Goal: Information Seeking & Learning: Learn about a topic

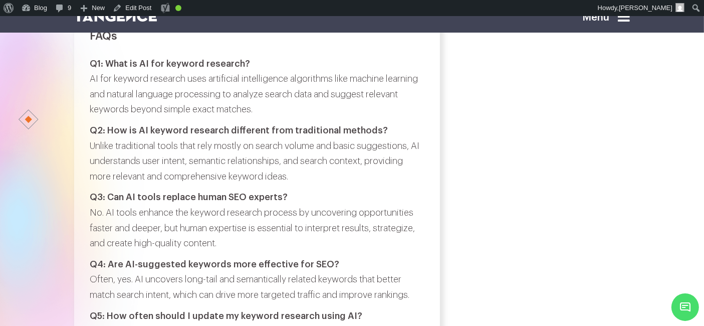
scroll to position [3610, 0]
click at [109, 61] on strong "Q1: What is AI for keyword research?" at bounding box center [170, 64] width 160 height 9
click at [256, 70] on p "Q1: What is AI for keyword research? AI for keyword research uses artificial in…" at bounding box center [257, 87] width 334 height 61
copy strong "What is AI for keyword research?"
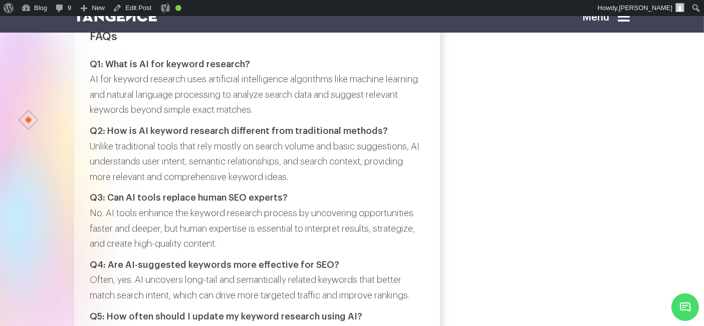
click at [93, 78] on p "Q1: What is AI for keyword research? AI for keyword research uses artificial in…" at bounding box center [257, 87] width 334 height 61
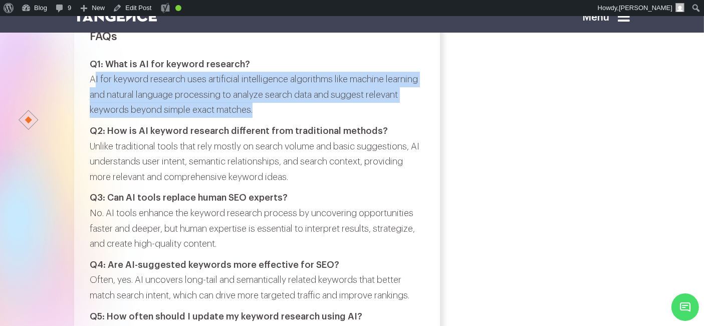
click at [278, 108] on p "Q1: What is AI for keyword research? AI for keyword research uses artificial in…" at bounding box center [257, 87] width 334 height 61
copy div "AI for keyword research uses artificial intelligence algorithms like machine le…"
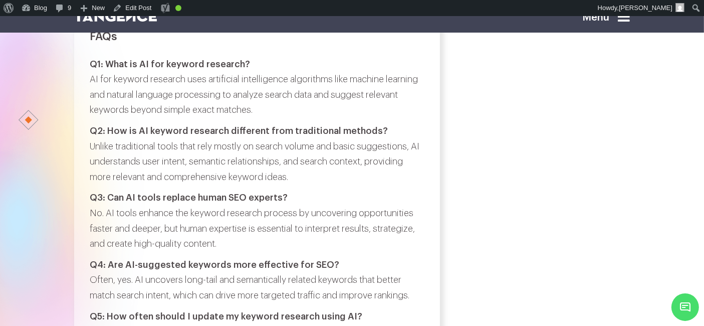
click at [109, 124] on p "Q2: How is AI keyword research different from traditional methods? Unlike tradi…" at bounding box center [257, 153] width 334 height 61
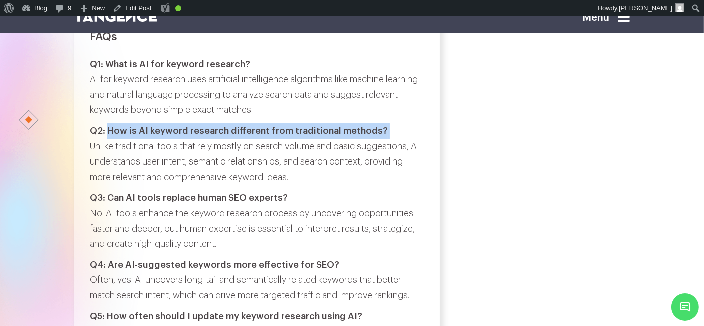
click at [381, 132] on p "Q2: How is AI keyword research different from traditional methods? Unlike tradi…" at bounding box center [257, 153] width 334 height 61
copy strong "How is AI keyword research different from traditional methods?"
click at [91, 147] on p "Q2: How is AI keyword research different from traditional methods? Unlike tradi…" at bounding box center [257, 153] width 334 height 61
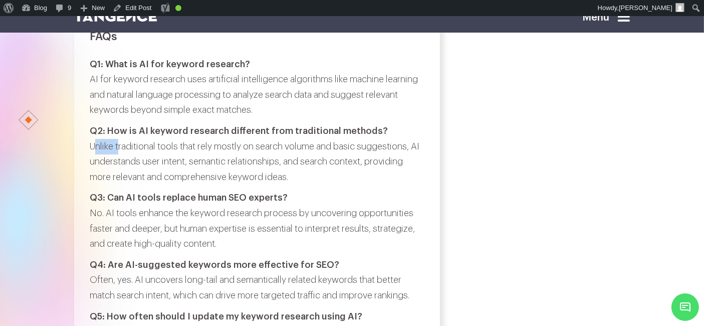
click at [91, 147] on p "Q2: How is AI keyword research different from traditional methods? Unlike tradi…" at bounding box center [257, 153] width 334 height 61
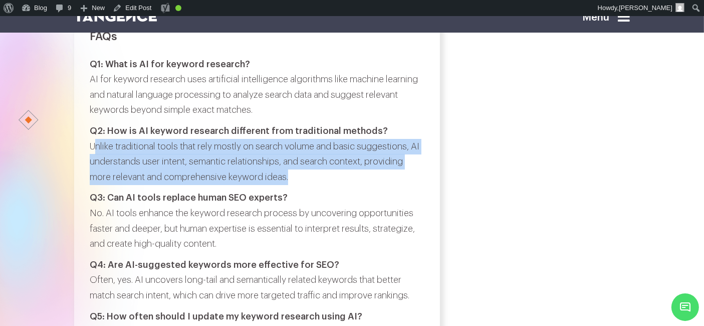
click at [292, 179] on p "Q2: How is AI keyword research different from traditional methods? Unlike tradi…" at bounding box center [257, 153] width 334 height 61
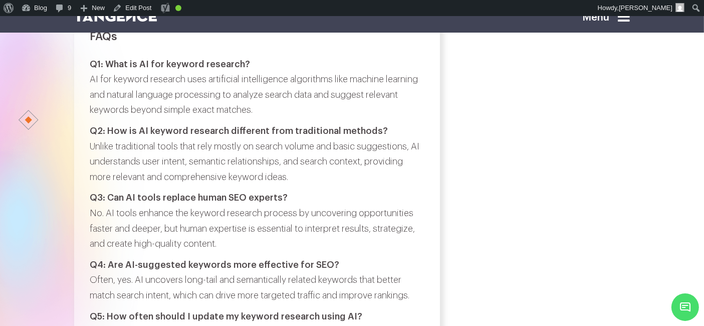
click at [111, 199] on strong "Q3: Can AI tools replace human SEO experts?" at bounding box center [189, 197] width 198 height 9
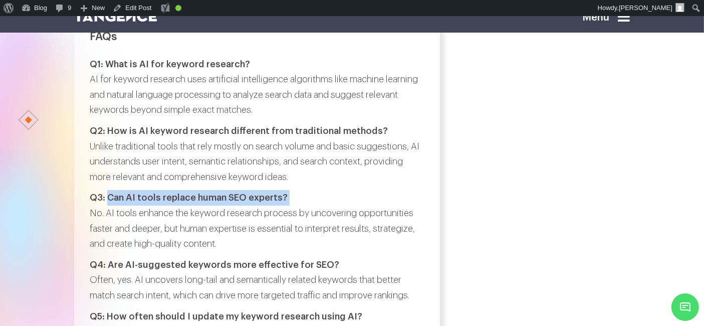
click at [295, 201] on p "Q3: Can AI tools replace human SEO experts? No. AI tools enhance the keyword re…" at bounding box center [257, 220] width 334 height 61
copy strong "Can AI tools replace human SEO experts?"
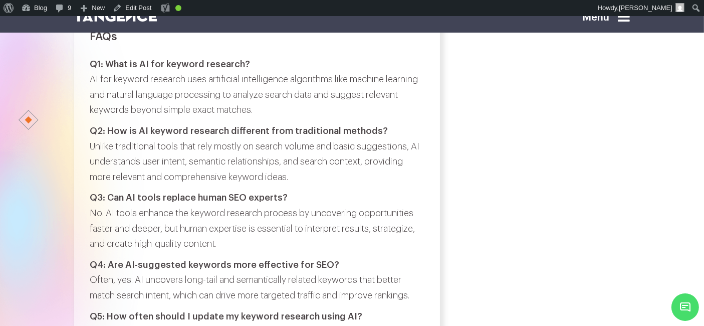
click at [96, 217] on p "Q3: Can AI tools replace human SEO experts? No. AI tools enhance the keyword re…" at bounding box center [257, 220] width 334 height 61
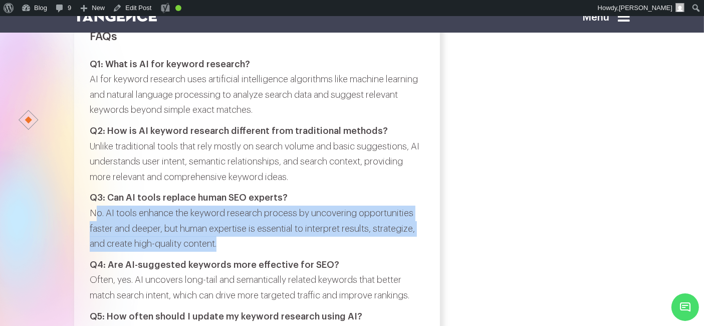
click at [232, 239] on p "Q3: Can AI tools replace human SEO experts? No. AI tools enhance the keyword re…" at bounding box center [257, 220] width 334 height 61
copy div "No. AI tools enhance the keyword research process by uncovering opportunities f…"
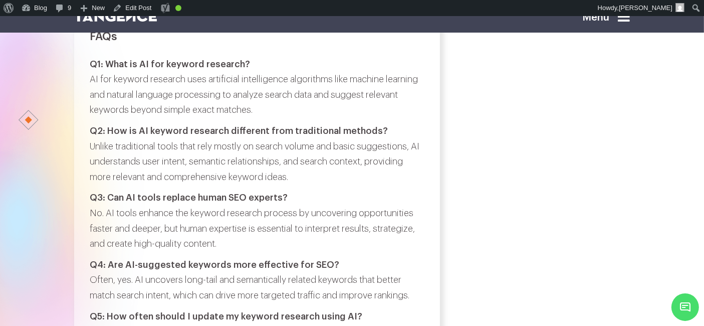
click at [110, 261] on strong "Q4: Are AI-suggested keywords more effective for SEO?" at bounding box center [215, 264] width 250 height 9
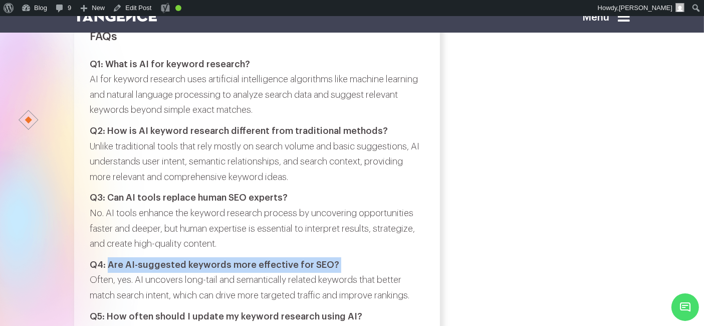
click at [335, 264] on p "Q4: Are AI-suggested keywords more effective for SEO? Often, yes. AI uncovers l…" at bounding box center [257, 280] width 334 height 46
copy strong "Are AI-suggested keywords more effective for SEO?"
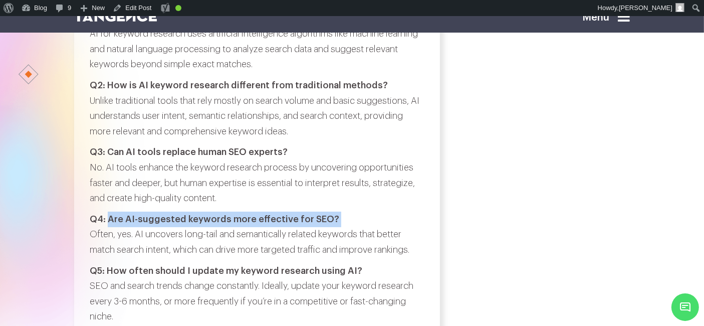
scroll to position [3662, 0]
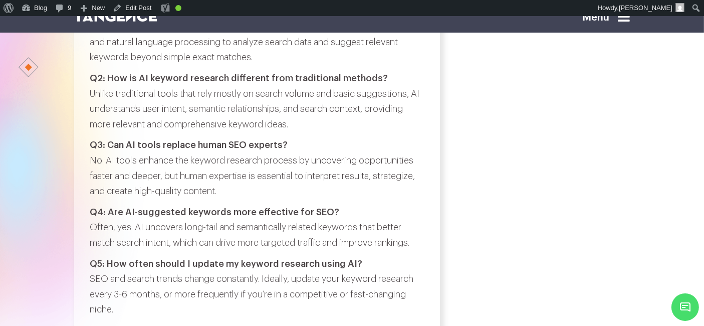
click at [94, 226] on p "Q4: Are AI-suggested keywords more effective for SEO? Often, yes. AI uncovers l…" at bounding box center [257, 228] width 334 height 46
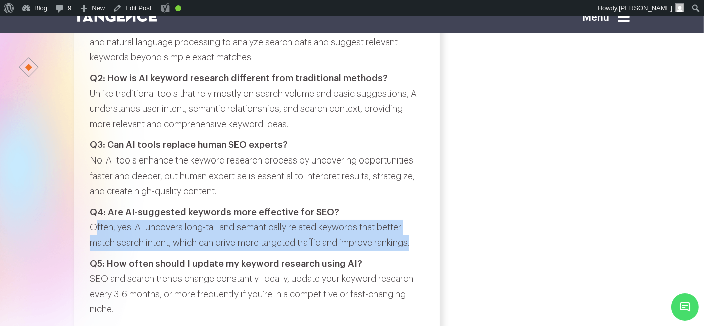
click at [418, 243] on p "Q4: Are AI-suggested keywords more effective for SEO? Often, yes. AI uncovers l…" at bounding box center [257, 228] width 334 height 46
copy div "Often, yes. AI uncovers long-tail and semantically related keywords that better…"
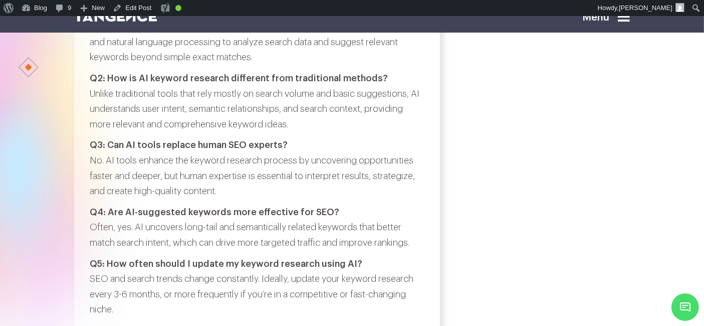
click at [113, 259] on strong "Q5: How often should I update my keyword research using AI?" at bounding box center [226, 263] width 273 height 9
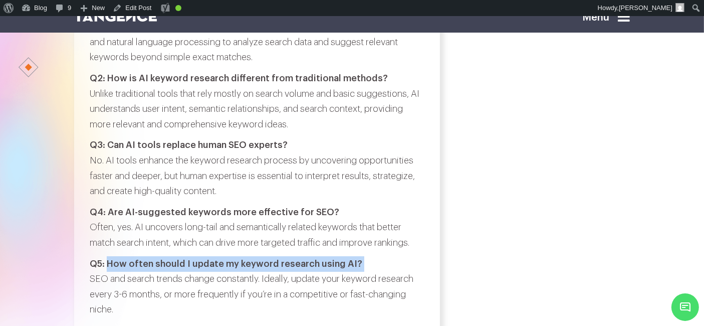
click at [382, 261] on p "Q5: How often should I update my keyword research using AI? SEO and search tren…" at bounding box center [257, 286] width 334 height 61
copy strong "How often should I update my keyword research using AI?"
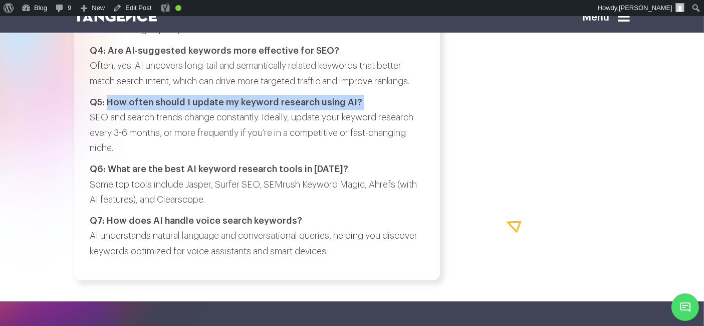
scroll to position [3825, 0]
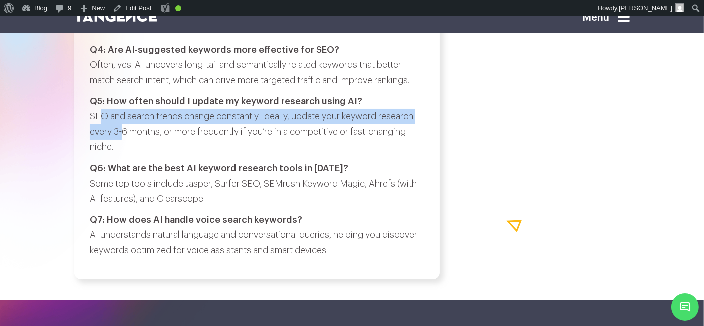
drag, startPoint x: 93, startPoint y: 117, endPoint x: 117, endPoint y: 129, distance: 26.9
click at [117, 129] on p "Q5: How often should I update my keyword research using AI? SEO and search tren…" at bounding box center [257, 124] width 334 height 61
click at [93, 117] on p "Q5: How often should I update my keyword research using AI? SEO and search tren…" at bounding box center [257, 124] width 334 height 61
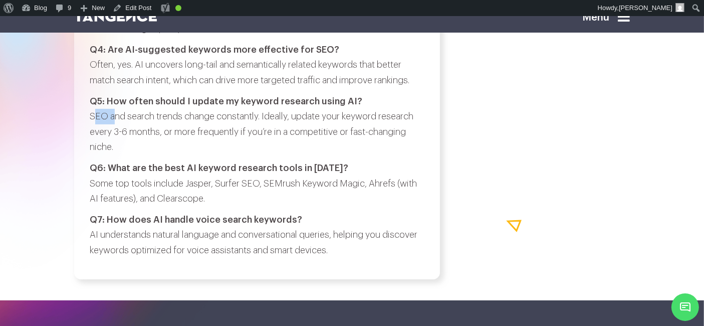
click at [93, 117] on p "Q5: How often should I update my keyword research using AI? SEO and search tren…" at bounding box center [257, 124] width 334 height 61
click at [111, 144] on p "Q5: How often should I update my keyword research using AI? SEO and search tren…" at bounding box center [257, 124] width 334 height 61
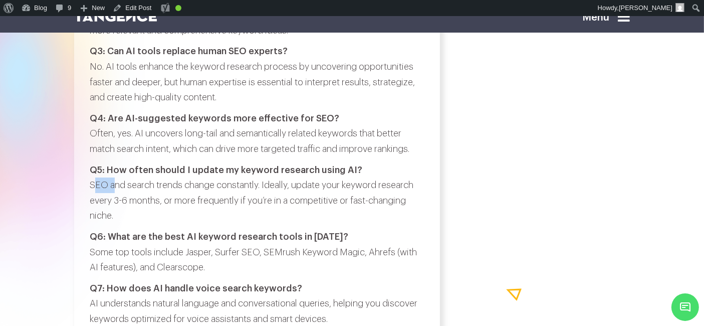
scroll to position [3756, 0]
click at [109, 236] on strong "Q6: What are the best AI keyword research tools in 2025?" at bounding box center [219, 237] width 259 height 9
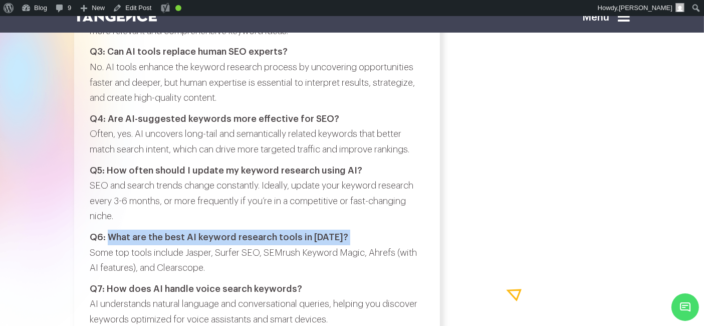
click at [357, 238] on p "Q6: What are the best AI keyword research tools in 2025? Some top tools include…" at bounding box center [257, 253] width 334 height 46
copy strong "What are the best AI keyword research tools in 2025?"
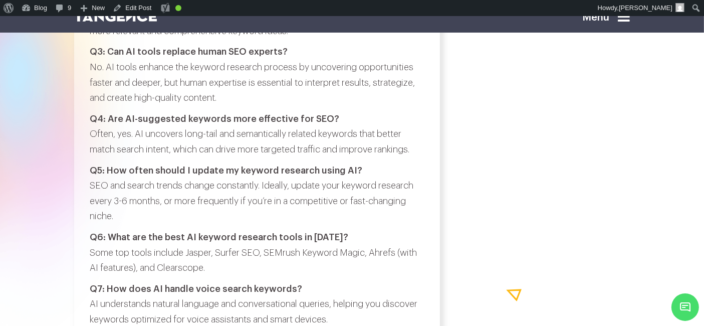
click at [93, 254] on p "Q6: What are the best AI keyword research tools in 2025? Some top tools include…" at bounding box center [257, 253] width 334 height 46
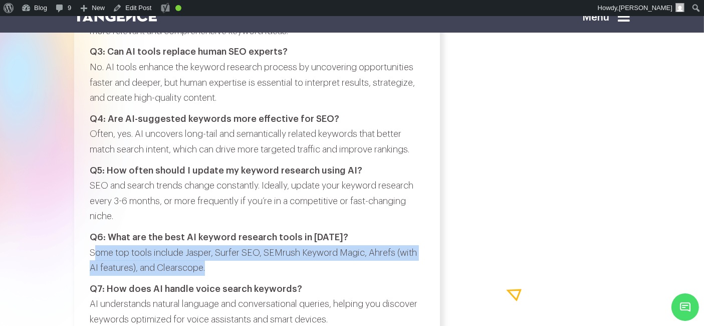
click at [231, 267] on p "Q6: What are the best AI keyword research tools in 2025? Some top tools include…" at bounding box center [257, 253] width 334 height 46
copy div "Some top tools include Jasper, Surfer SEO, SEMrush Keyword Magic, Ahrefs (with …"
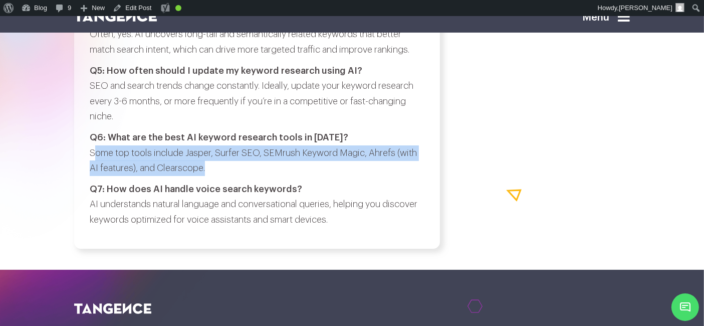
scroll to position [3857, 0]
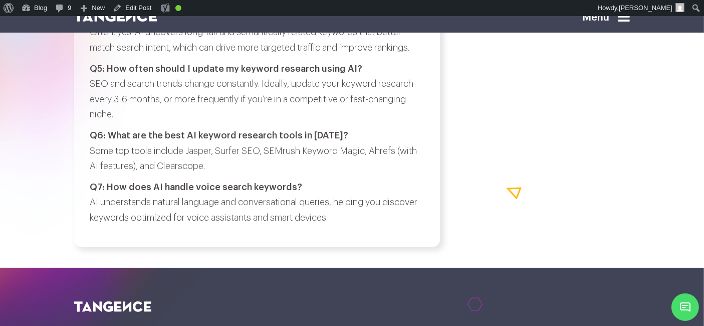
click at [108, 183] on strong "Q7: How does AI handle voice search keywords?" at bounding box center [196, 186] width 213 height 9
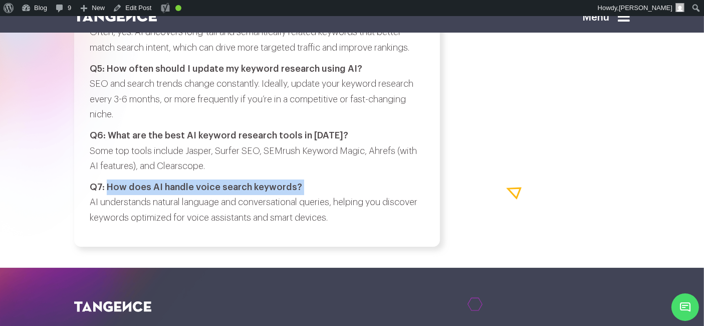
click at [304, 180] on p "Q7: How does AI handle voice search keywords? AI understands natural language a…" at bounding box center [257, 202] width 334 height 46
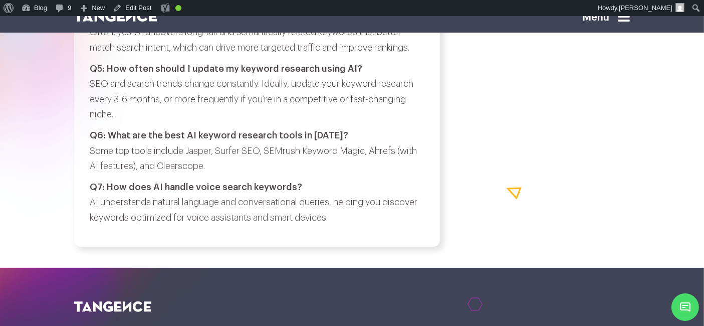
click at [93, 203] on p "Q7: How does AI handle voice search keywords? AI understands natural language a…" at bounding box center [257, 202] width 334 height 46
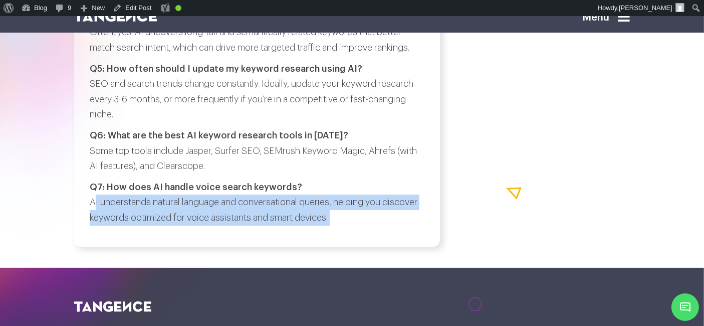
click at [334, 220] on p "Q7: How does AI handle voice search keywords? AI understands natural language a…" at bounding box center [257, 202] width 334 height 46
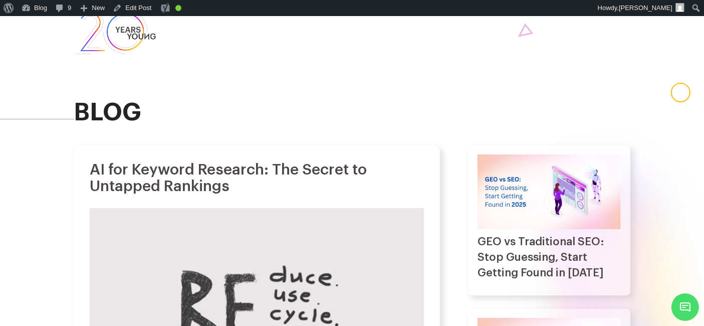
scroll to position [0, 0]
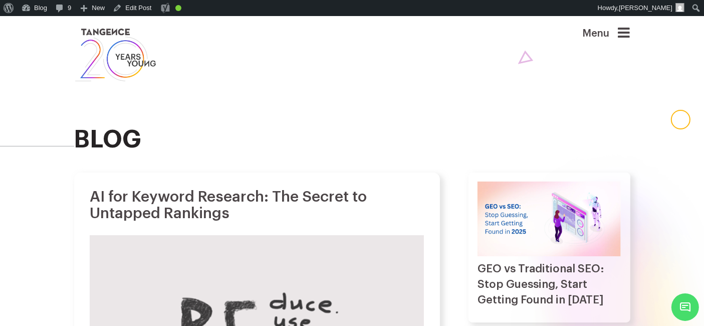
click at [94, 200] on h1 "AI for Keyword Research: The Secret to Untapped Rankings" at bounding box center [257, 204] width 334 height 33
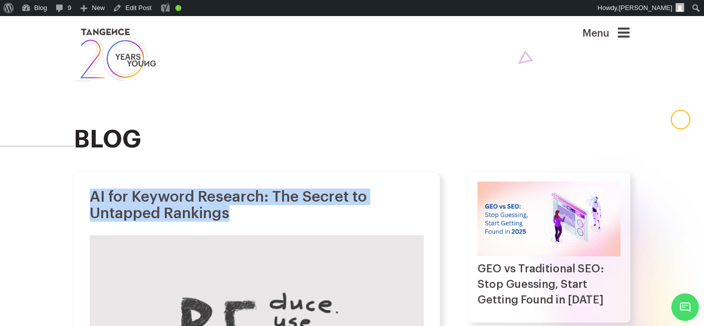
click at [240, 218] on h1 "AI for Keyword Research: The Secret to Untapped Rankings" at bounding box center [257, 204] width 334 height 33
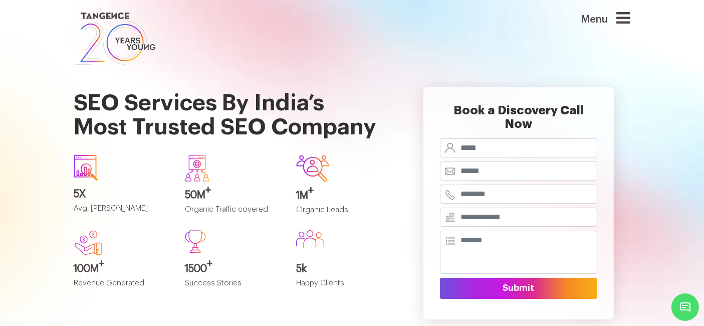
click at [635, 19] on div "Menu" at bounding box center [590, 38] width 95 height 57
click at [631, 19] on icon at bounding box center [624, 18] width 14 height 16
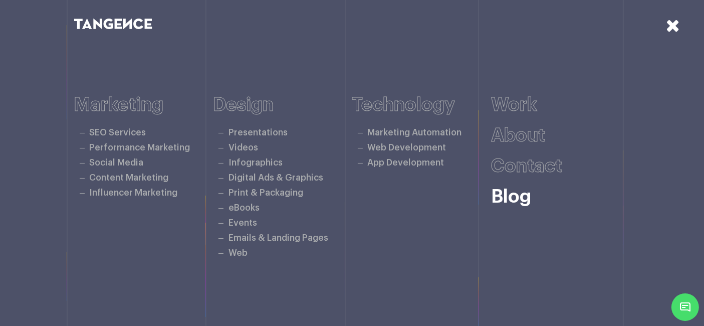
click at [519, 194] on link "Blog" at bounding box center [511, 196] width 40 height 19
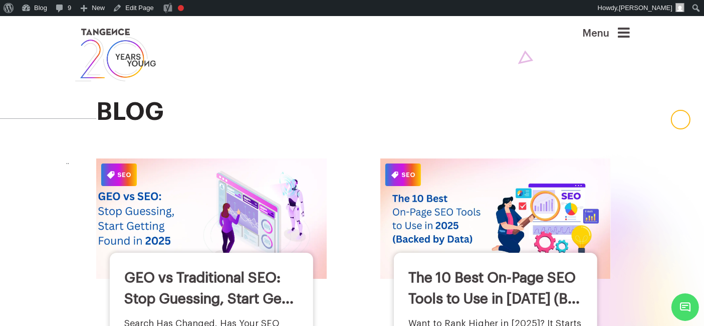
click at [305, 184] on img at bounding box center [212, 218] width 254 height 132
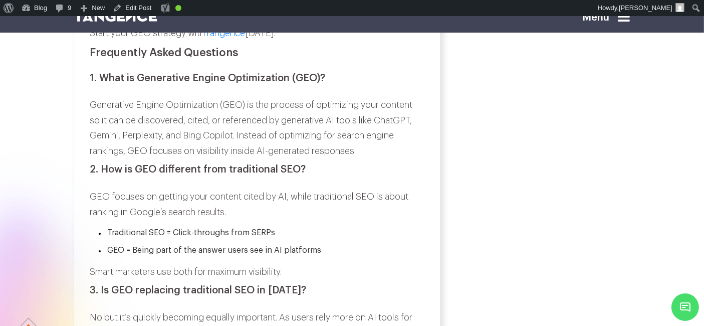
scroll to position [6144, 0]
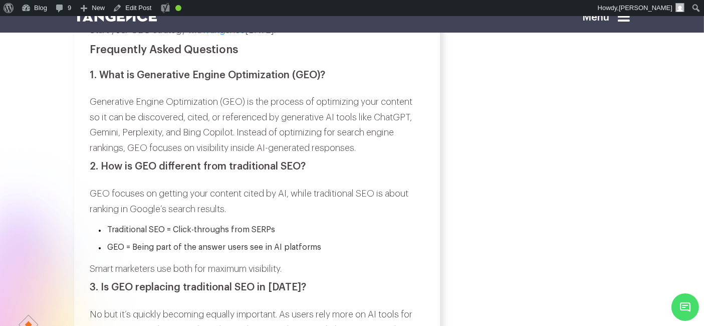
click at [101, 81] on h3 "1. What is Generative Engine Optimization (GEO)?" at bounding box center [257, 75] width 334 height 11
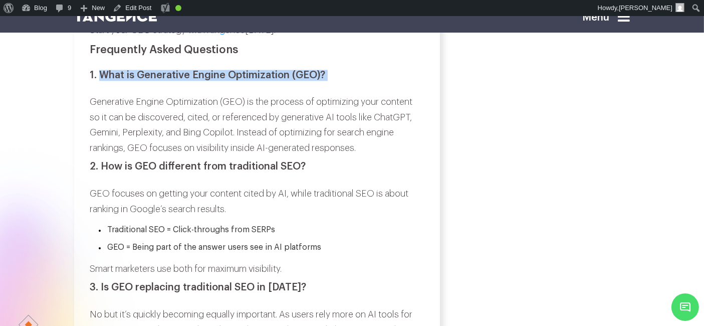
click at [327, 81] on h3 "1. What is Generative Engine Optimization (GEO)?" at bounding box center [257, 75] width 334 height 11
copy div "What is Generative Engine Optimization (GEO)?"
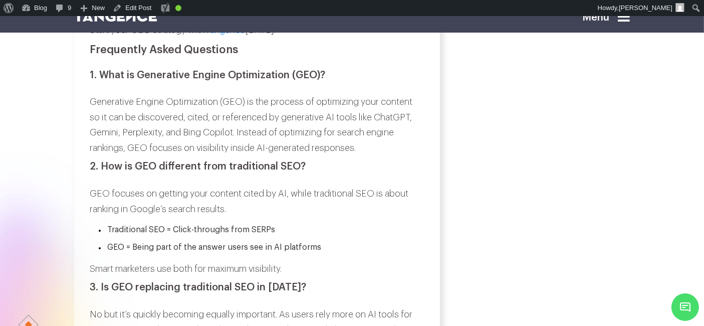
click at [94, 129] on p "Generative Engine Optimization (GEO) is the process of optimizing your content …" at bounding box center [257, 124] width 334 height 61
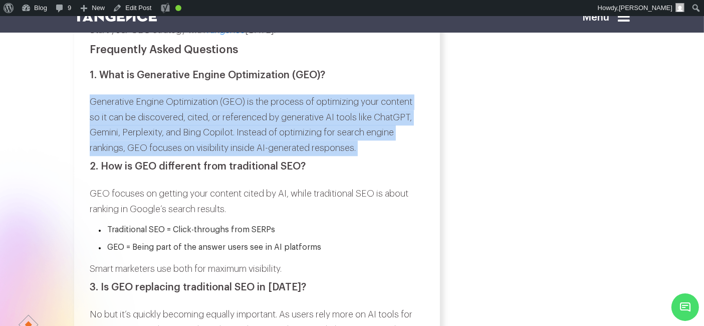
click at [362, 155] on p "Generative Engine Optimization (GEO) is the process of optimizing your content …" at bounding box center [257, 124] width 334 height 61
copy div "Generative Engine Optimization (GEO) is the process of optimizing your content …"
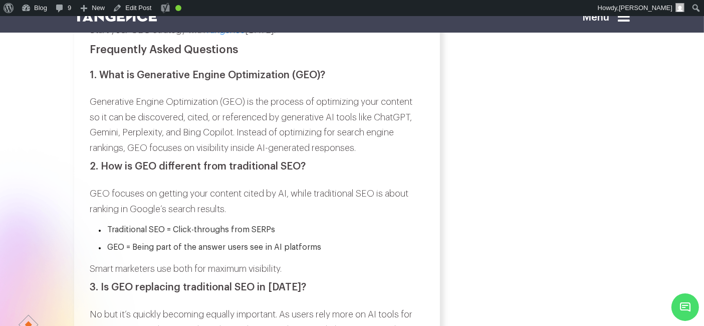
click at [100, 172] on h3 "2. How is GEO different from traditional SEO?" at bounding box center [257, 166] width 334 height 11
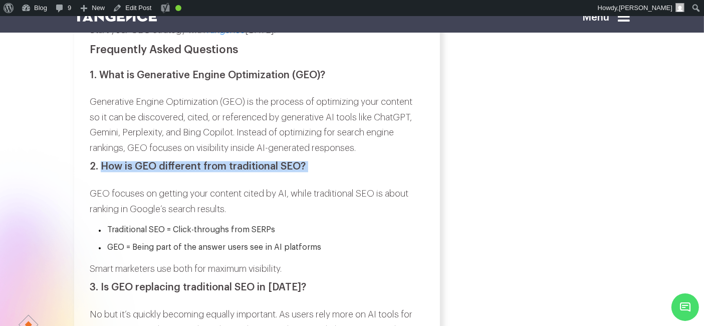
click at [302, 172] on h3 "2. How is GEO different from traditional SEO?" at bounding box center [257, 166] width 334 height 11
copy div "How is GEO different from traditional SEO?"
click at [91, 217] on p "GEO focuses on getting your content cited by AI, while traditional SEO is about…" at bounding box center [257, 201] width 334 height 31
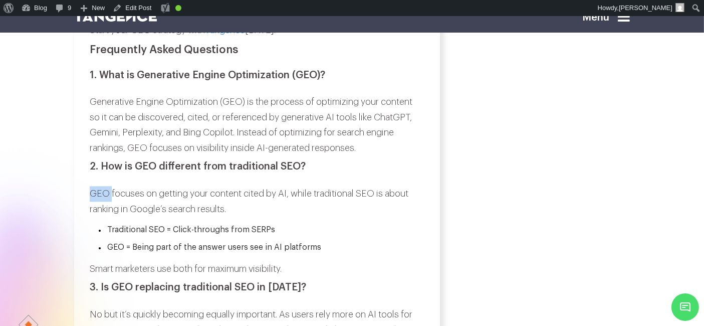
click at [91, 217] on p "GEO focuses on getting your content cited by AI, while traditional SEO is about…" at bounding box center [257, 201] width 334 height 31
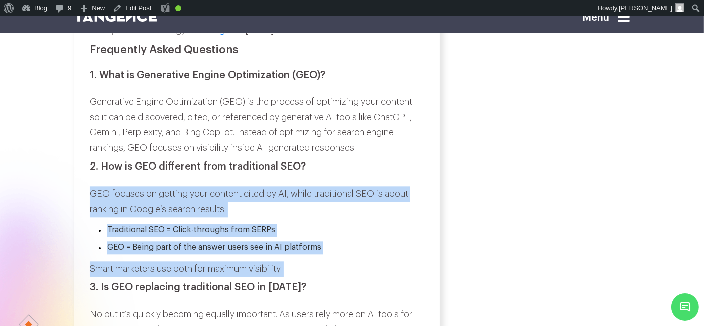
click at [294, 277] on p "Smart marketers use both for maximum visibility." at bounding box center [257, 269] width 334 height 16
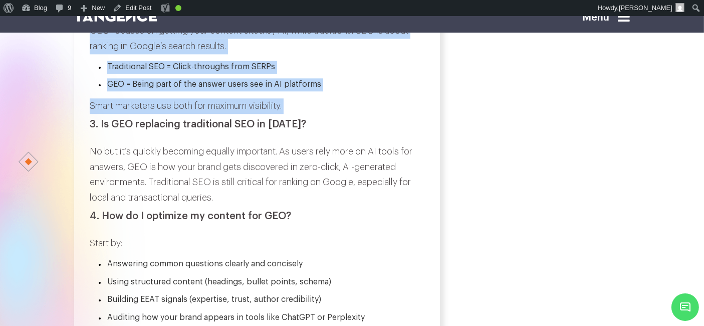
scroll to position [6308, 0]
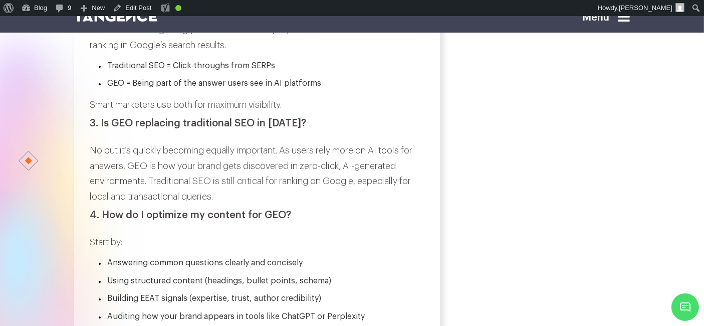
click at [101, 129] on h3 "3. Is GEO replacing traditional SEO in 2025?" at bounding box center [257, 123] width 334 height 11
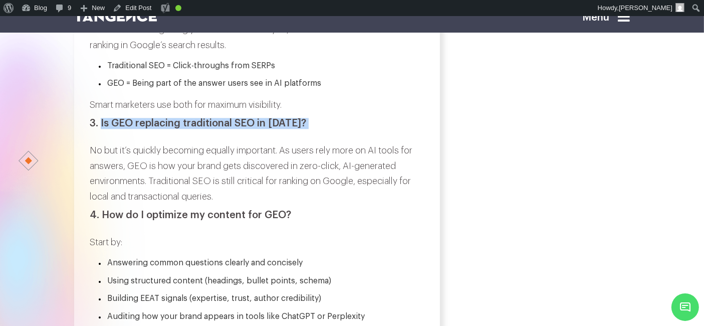
click at [299, 129] on h3 "3. Is GEO replacing traditional SEO in 2025?" at bounding box center [257, 123] width 334 height 11
copy div "Is GEO replacing traditional SEO in 2025?"
click at [92, 179] on p "No but it’s quickly becoming equally important. As users rely more on AI tools …" at bounding box center [257, 173] width 334 height 61
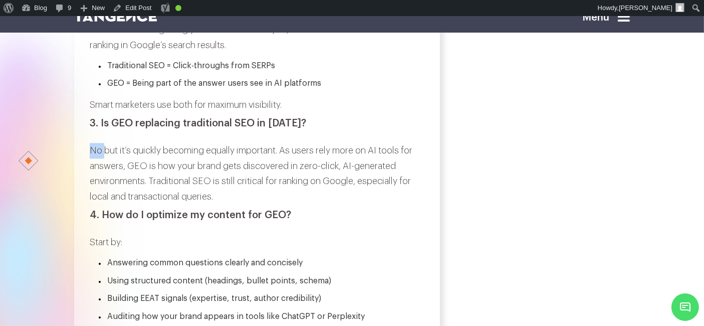
click at [92, 179] on p "No but it’s quickly becoming equally important. As users rely more on AI tools …" at bounding box center [257, 173] width 334 height 61
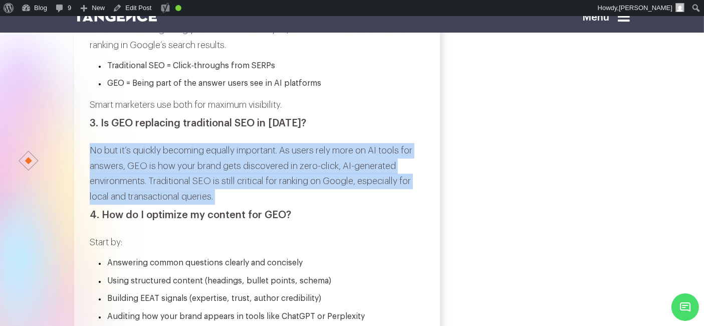
click at [221, 204] on p "No but it’s quickly becoming equally important. As users rely more on AI tools …" at bounding box center [257, 173] width 334 height 61
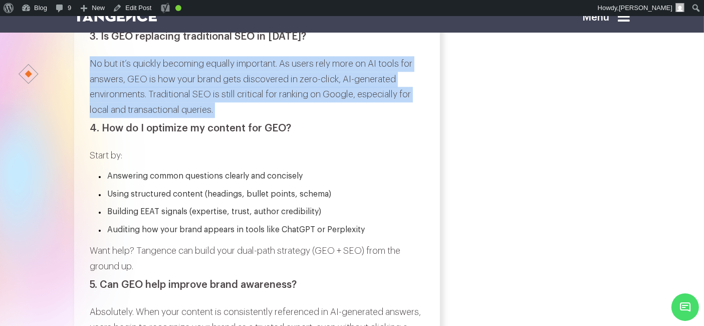
scroll to position [6396, 0]
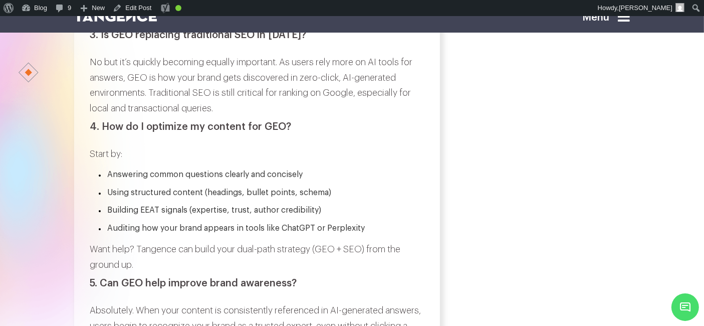
click at [104, 132] on h3 "4. How do I optimize my content for GEO?" at bounding box center [257, 126] width 334 height 11
click at [294, 132] on h3 "4. How do I optimize my content for GEO?" at bounding box center [257, 126] width 334 height 11
copy div "How do I optimize my content for GEO?"
click at [92, 162] on p "Start by:" at bounding box center [257, 154] width 334 height 16
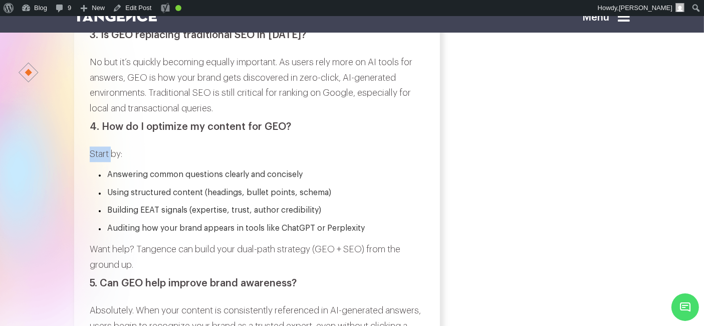
click at [92, 162] on p "Start by:" at bounding box center [257, 154] width 334 height 16
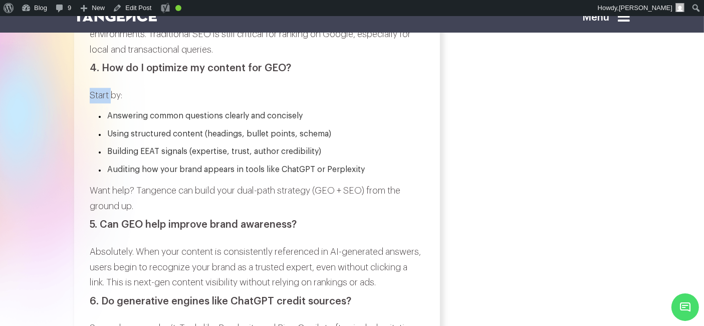
scroll to position [6455, 0]
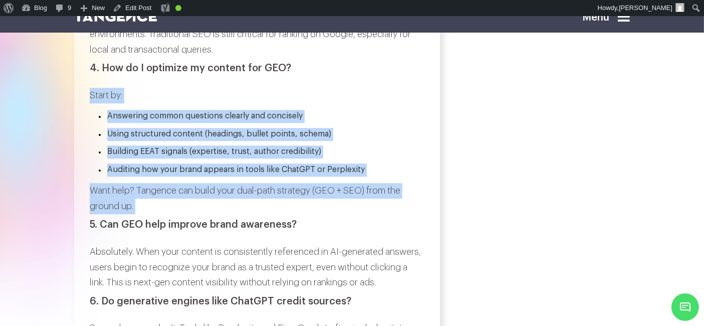
click at [146, 214] on p "Want help? Tangence can build your dual-path strategy (GEO + SEO) from the grou…" at bounding box center [257, 198] width 334 height 31
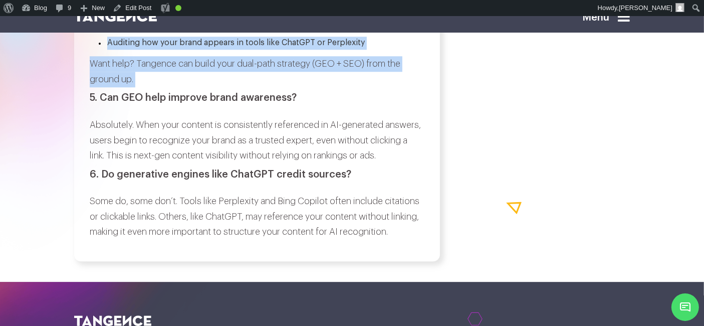
scroll to position [6585, 0]
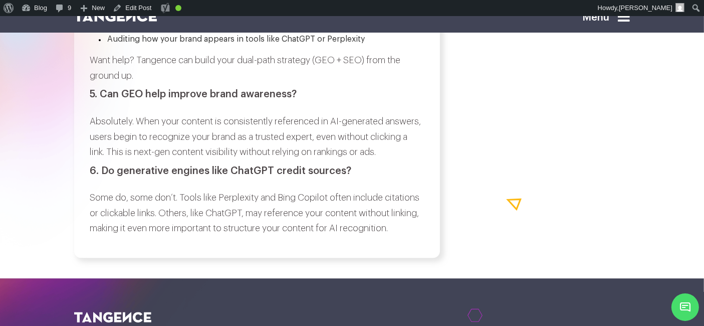
click at [108, 100] on h3 "5. Can GEO help improve brand awareness?" at bounding box center [257, 94] width 334 height 11
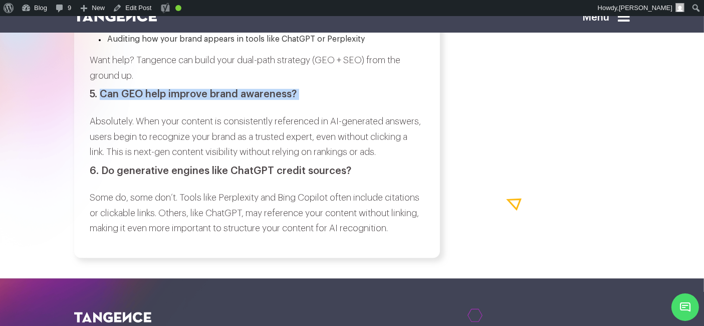
click at [300, 100] on h3 "5. Can GEO help improve brand awareness?" at bounding box center [257, 94] width 334 height 11
copy div "Can GEO help improve brand awareness?"
click at [90, 149] on p "Absolutely. When your content is consistently referenced in AI-generated answer…" at bounding box center [257, 137] width 334 height 46
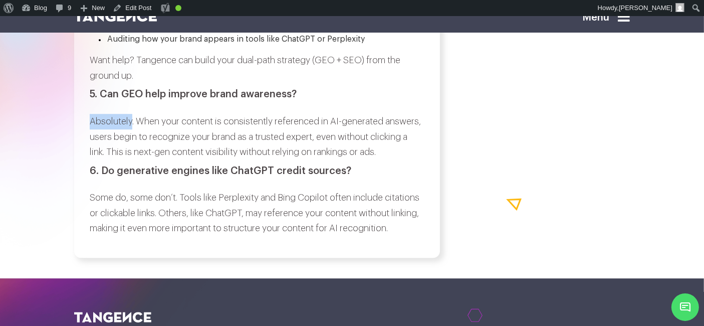
click at [90, 149] on p "Absolutely. When your content is consistently referenced in AI-generated answer…" at bounding box center [257, 137] width 334 height 46
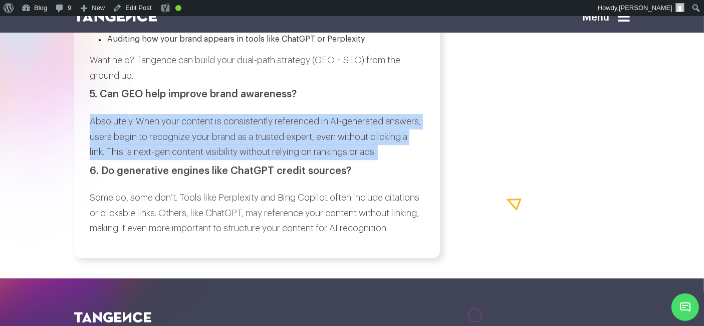
click at [384, 160] on p "Absolutely. When your content is consistently referenced in AI-generated answer…" at bounding box center [257, 137] width 334 height 46
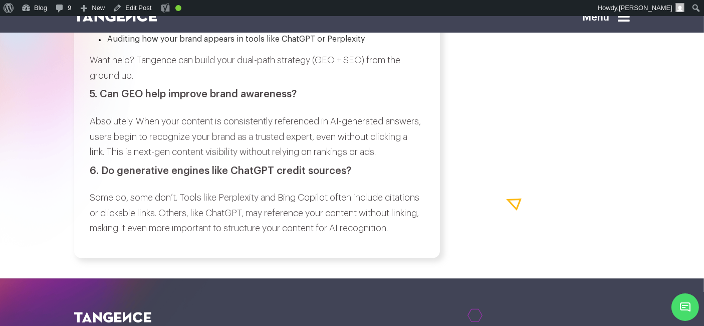
click at [105, 176] on h3 "6. Do generative engines like ChatGPT credit sources?" at bounding box center [257, 170] width 334 height 11
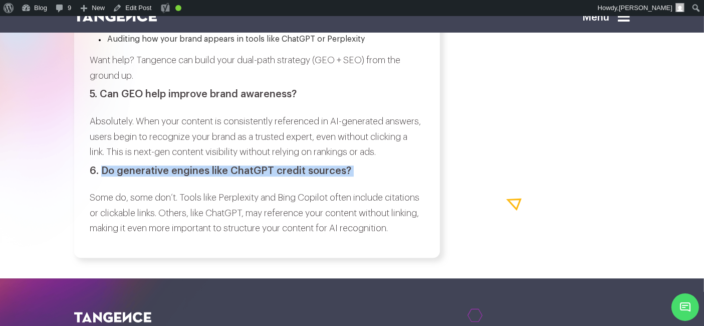
click at [349, 176] on h3 "6. Do generative engines like ChatGPT credit sources?" at bounding box center [257, 170] width 334 height 11
copy div "Do generative engines like ChatGPT credit sources?"
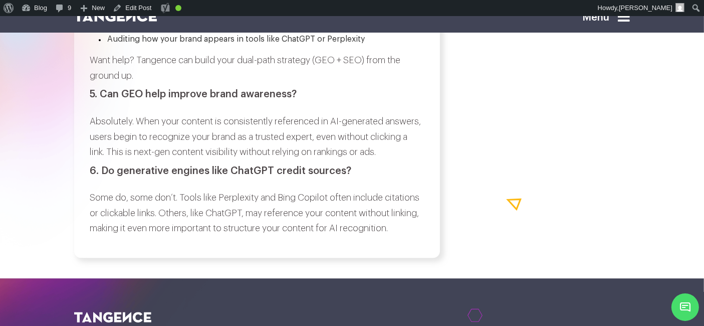
click at [96, 236] on p "Some do, some don’t. Tools like Perplexity and Bing Copilot often include citat…" at bounding box center [257, 213] width 334 height 46
click at [93, 227] on p "Some do, some don’t. Tools like Perplexity and Bing Copilot often include citat…" at bounding box center [257, 213] width 334 height 46
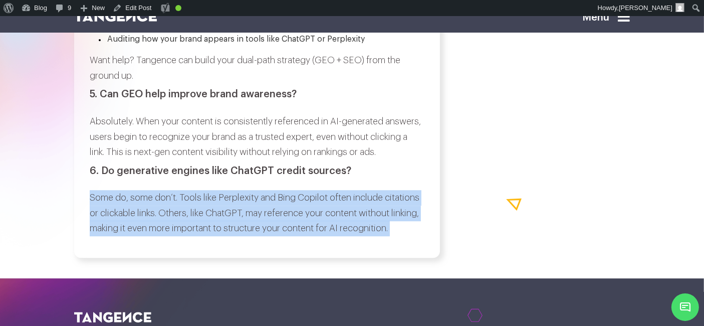
click at [158, 236] on p "Some do, some don’t. Tools like Perplexity and Bing Copilot often include citat…" at bounding box center [257, 213] width 334 height 46
copy div "Some do, some don’t. Tools like Perplexity and Bing Copilot often include citat…"
